Goal: Task Accomplishment & Management: Use online tool/utility

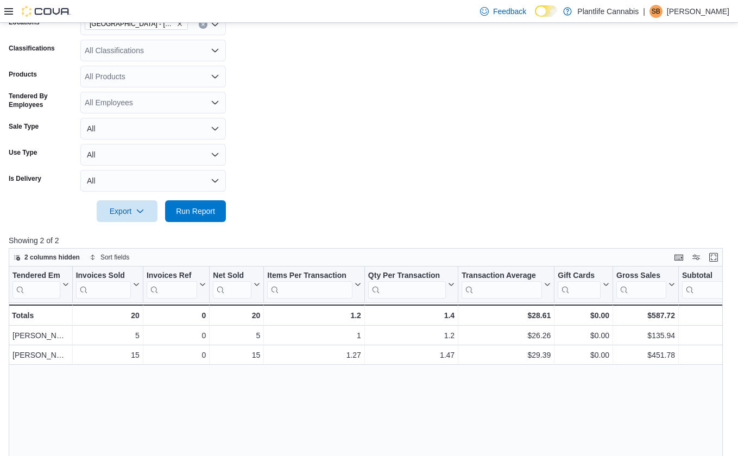
click at [204, 197] on div at bounding box center [369, 196] width 721 height 9
click at [204, 218] on span "Run Report" at bounding box center [196, 211] width 48 height 22
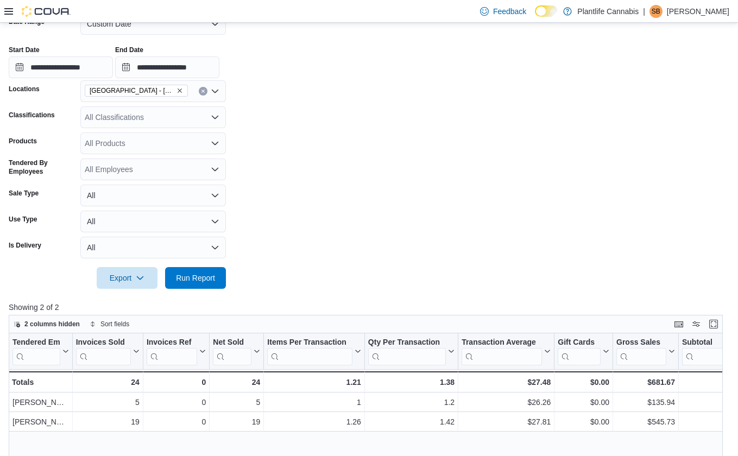
scroll to position [178, 0]
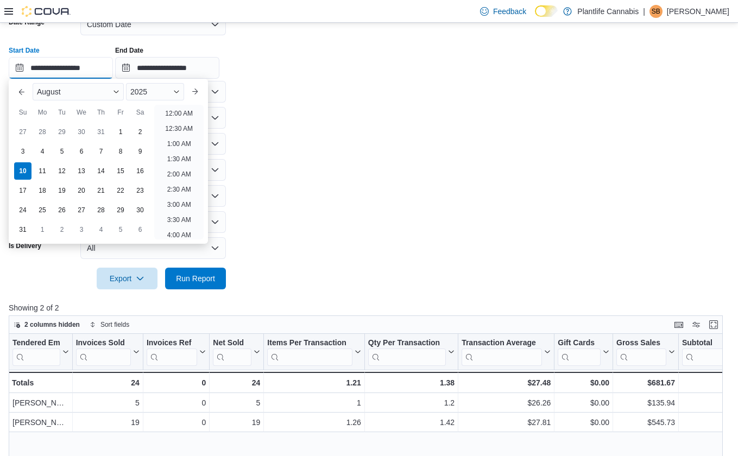
click at [113, 68] on input "**********" at bounding box center [61, 68] width 104 height 22
click at [189, 147] on li "8:00 PM" at bounding box center [178, 140] width 33 height 13
type input "**********"
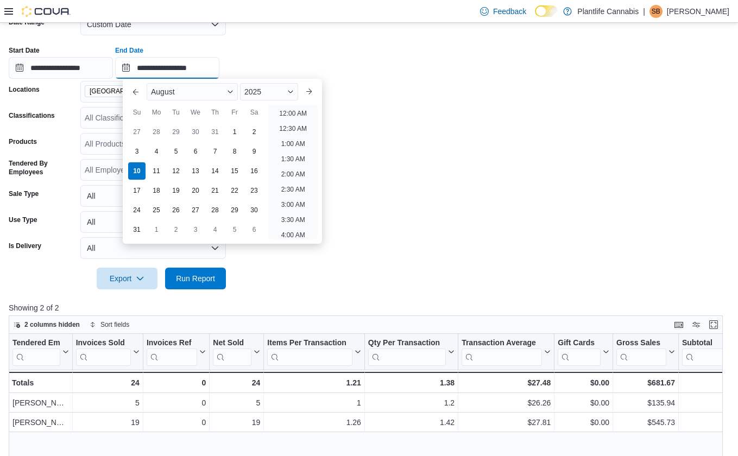
click at [201, 71] on input "**********" at bounding box center [167, 68] width 104 height 22
click at [303, 182] on li "10:00 PM" at bounding box center [293, 185] width 36 height 13
type input "**********"
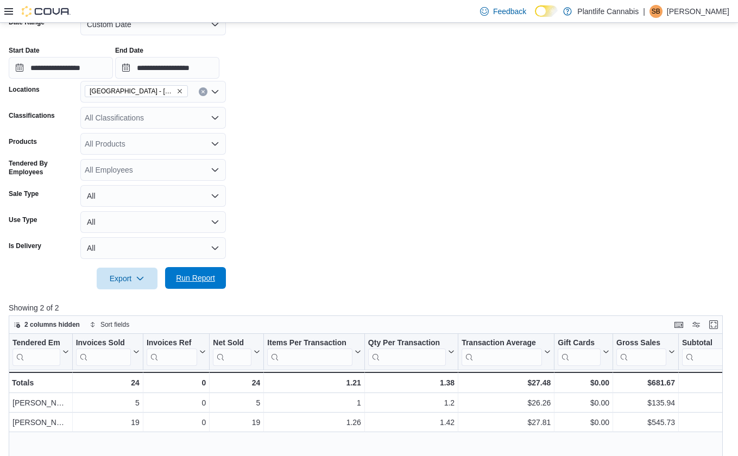
click at [208, 272] on span "Run Report" at bounding box center [196, 278] width 48 height 22
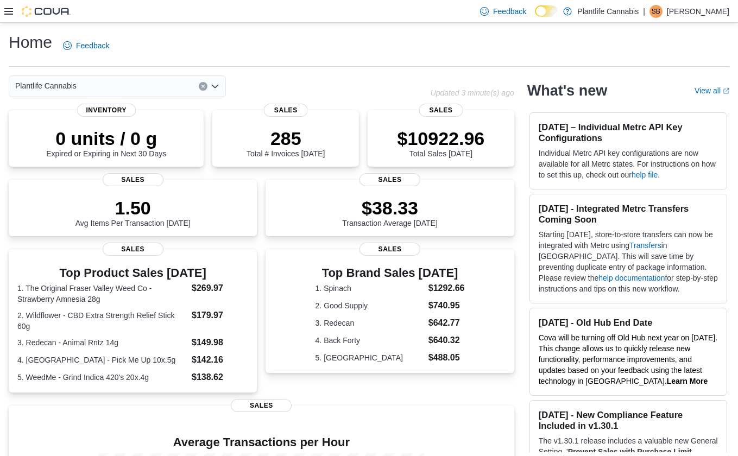
click at [12, 13] on icon at bounding box center [8, 11] width 9 height 9
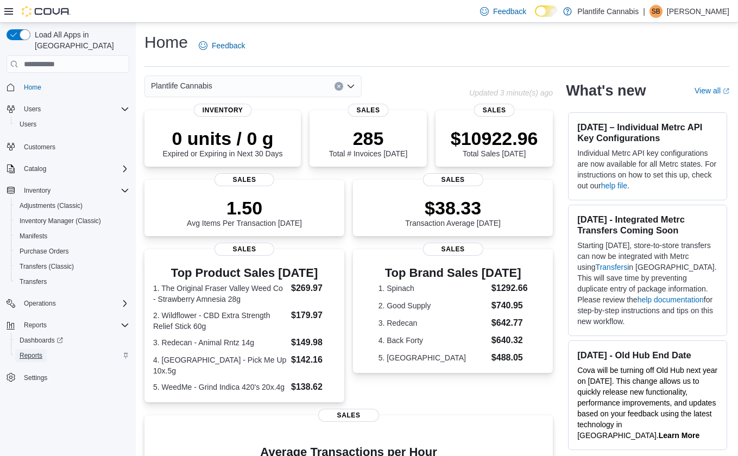
click at [42, 349] on span "Reports" at bounding box center [31, 355] width 23 height 13
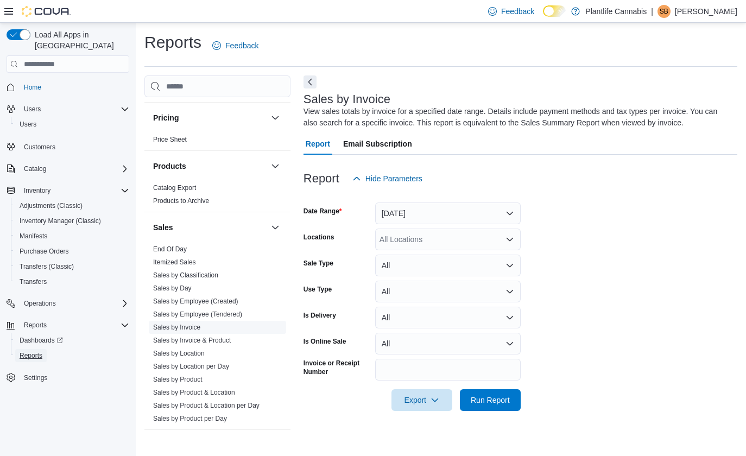
scroll to position [582, 0]
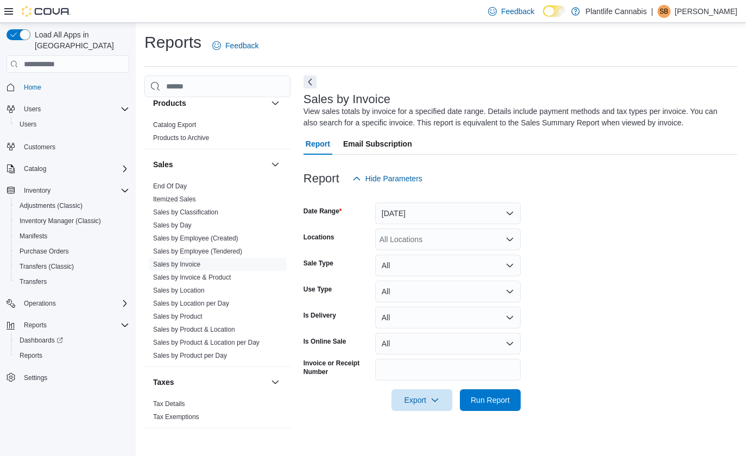
drag, startPoint x: 225, startPoint y: 249, endPoint x: 318, endPoint y: 243, distance: 93.6
click at [225, 249] on link "Sales by Employee (Tendered)" at bounding box center [197, 252] width 89 height 8
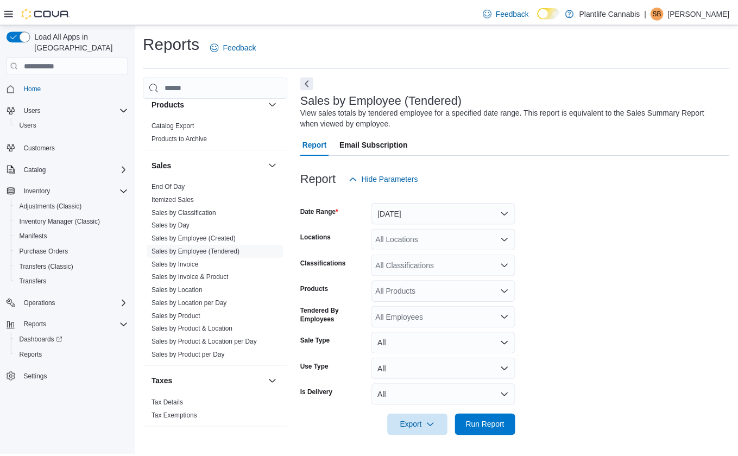
scroll to position [3, 0]
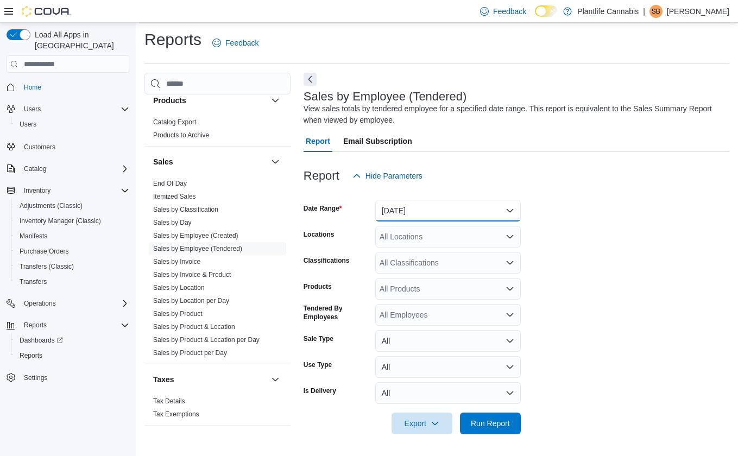
click at [434, 214] on button "[DATE]" at bounding box center [448, 211] width 146 height 22
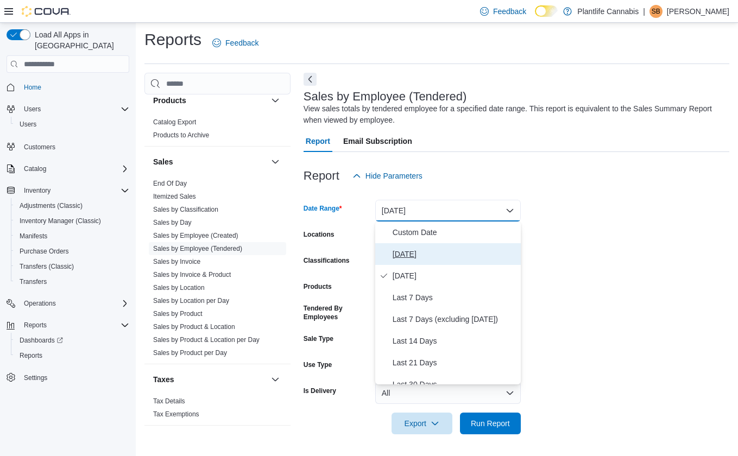
click at [418, 243] on button "[DATE]" at bounding box center [448, 254] width 146 height 22
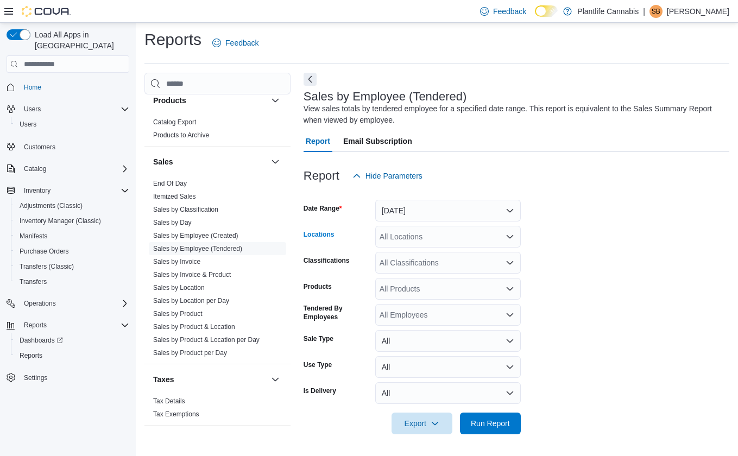
click at [418, 234] on div "All Locations" at bounding box center [448, 237] width 146 height 22
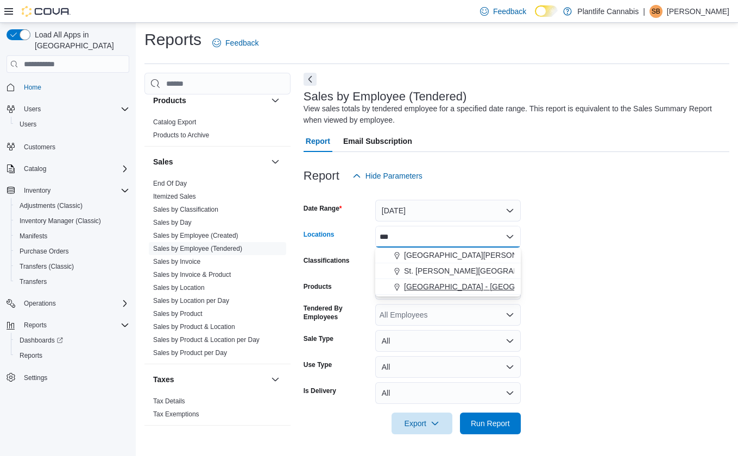
type input "***"
click at [433, 285] on span "[GEOGRAPHIC_DATA] - [GEOGRAPHIC_DATA]" at bounding box center [486, 286] width 165 height 11
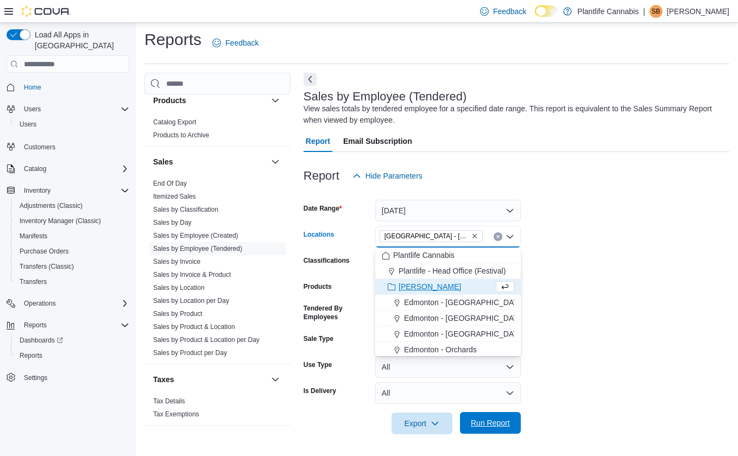
click at [473, 430] on span "Run Report" at bounding box center [491, 423] width 48 height 22
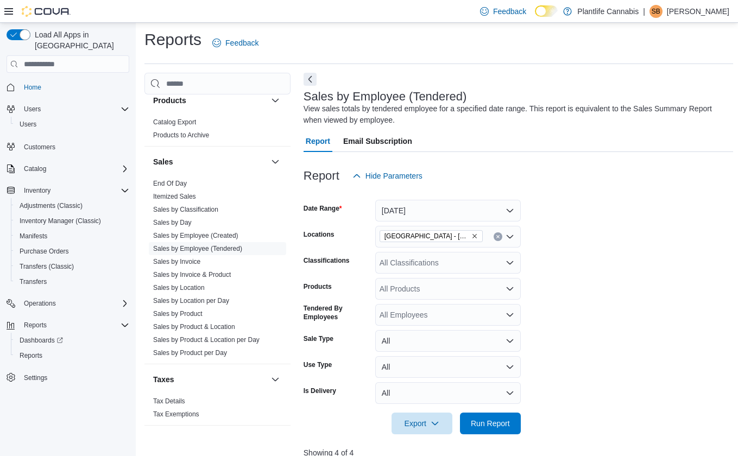
click at [11, 15] on icon at bounding box center [8, 11] width 9 height 9
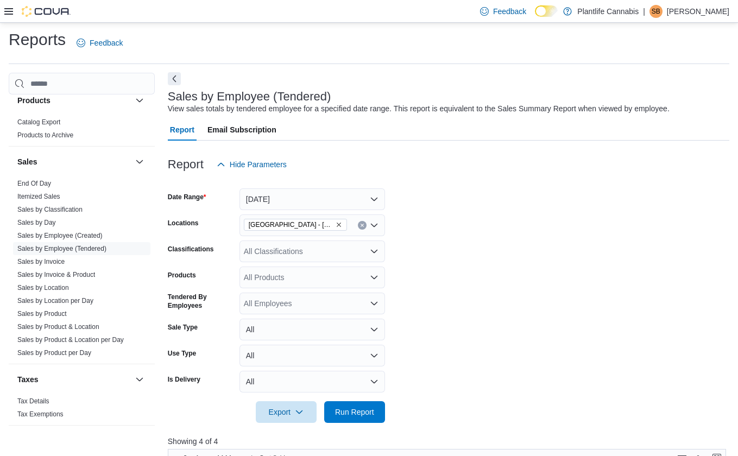
click at [169, 76] on button "Next" at bounding box center [174, 78] width 13 height 13
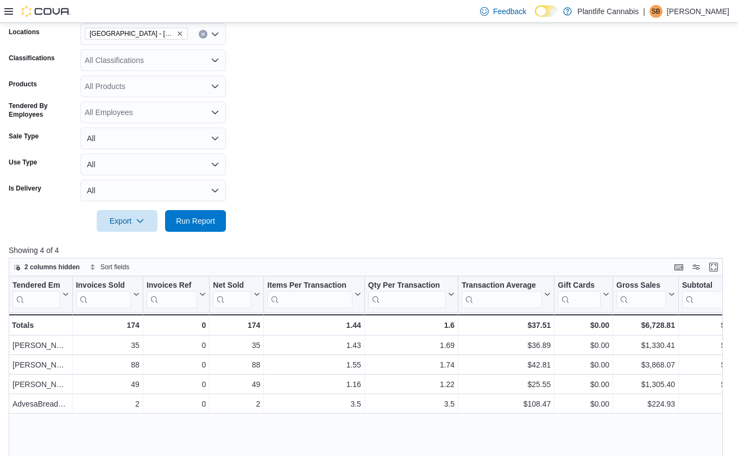
scroll to position [203, 0]
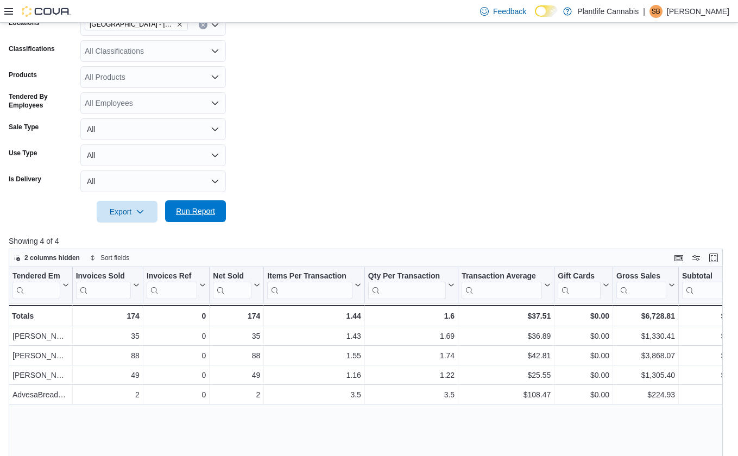
click at [209, 215] on span "Run Report" at bounding box center [195, 211] width 39 height 11
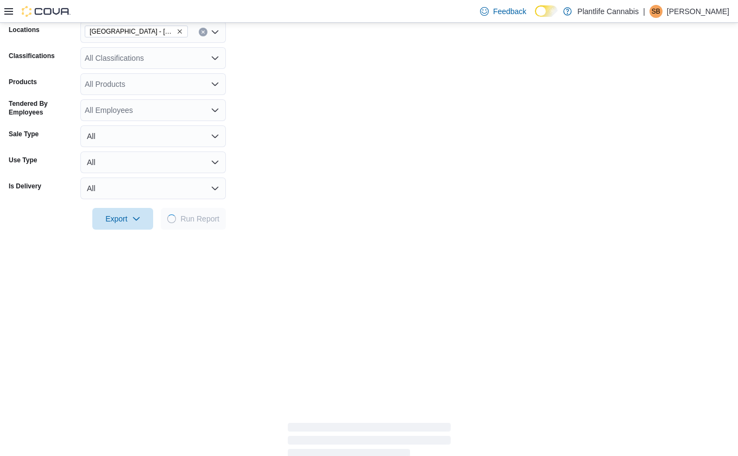
scroll to position [186, 0]
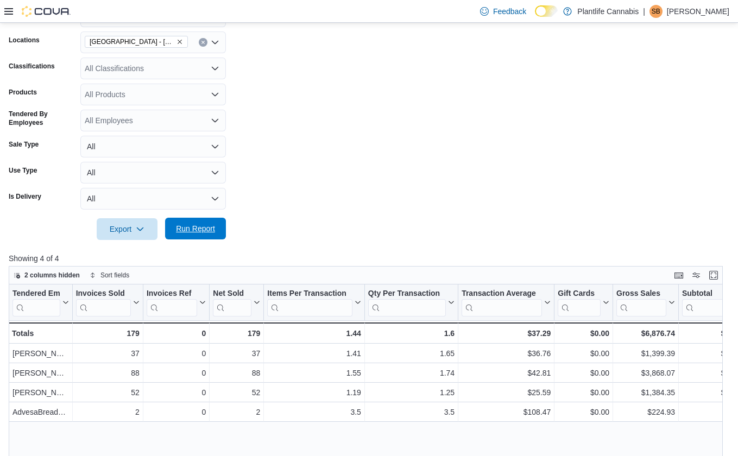
click at [202, 231] on span "Run Report" at bounding box center [195, 228] width 39 height 11
click at [211, 245] on div at bounding box center [369, 246] width 721 height 13
click at [200, 229] on span "Run Report" at bounding box center [195, 228] width 39 height 11
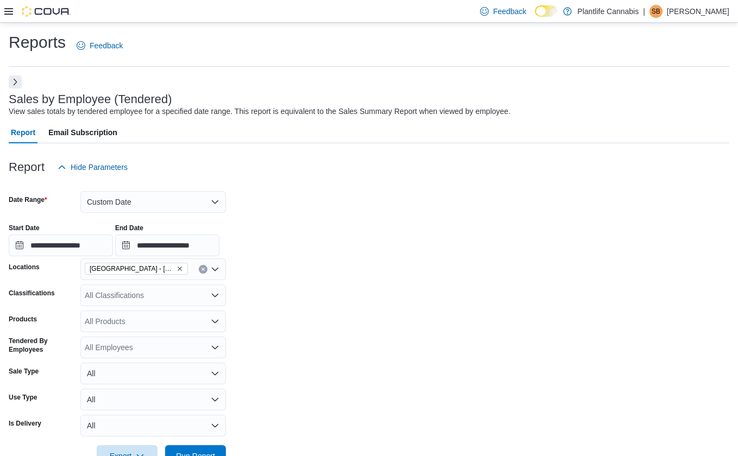
scroll to position [178, 0]
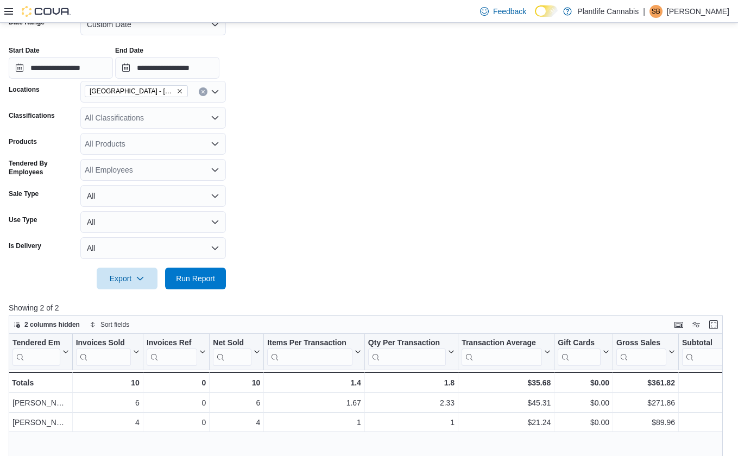
click at [217, 292] on div at bounding box center [369, 296] width 721 height 13
click at [211, 280] on span "Run Report" at bounding box center [195, 278] width 39 height 11
